Goal: Find specific page/section: Find specific page/section

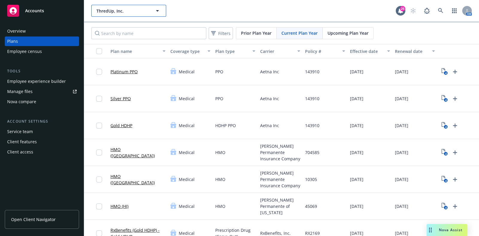
click at [121, 9] on span "ThredUp, Inc." at bounding box center [122, 11] width 52 height 6
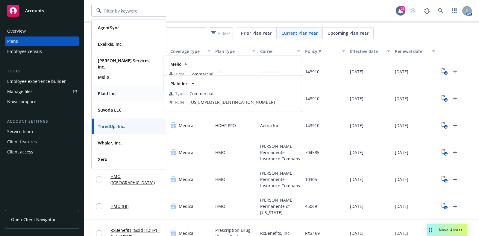
click at [113, 93] on strong "Plaid Inc." at bounding box center [107, 94] width 19 height 6
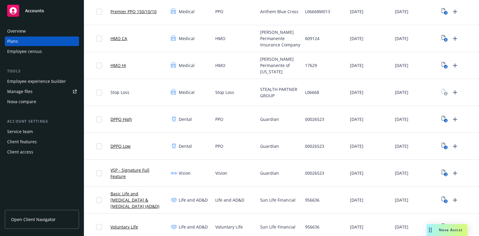
scroll to position [150, 0]
